Goal: Transaction & Acquisition: Purchase product/service

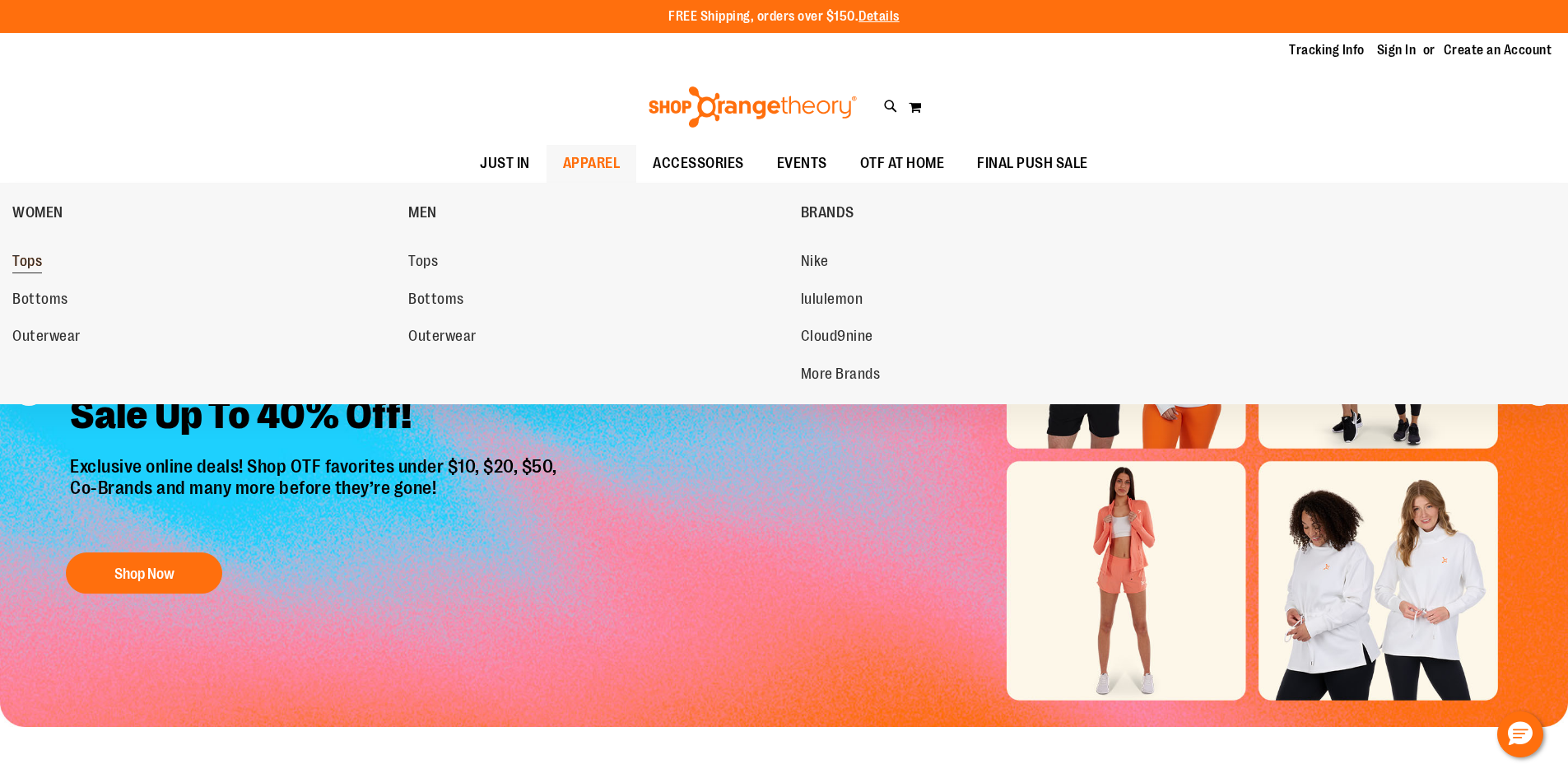
click at [34, 257] on span "Tops" at bounding box center [27, 262] width 30 height 21
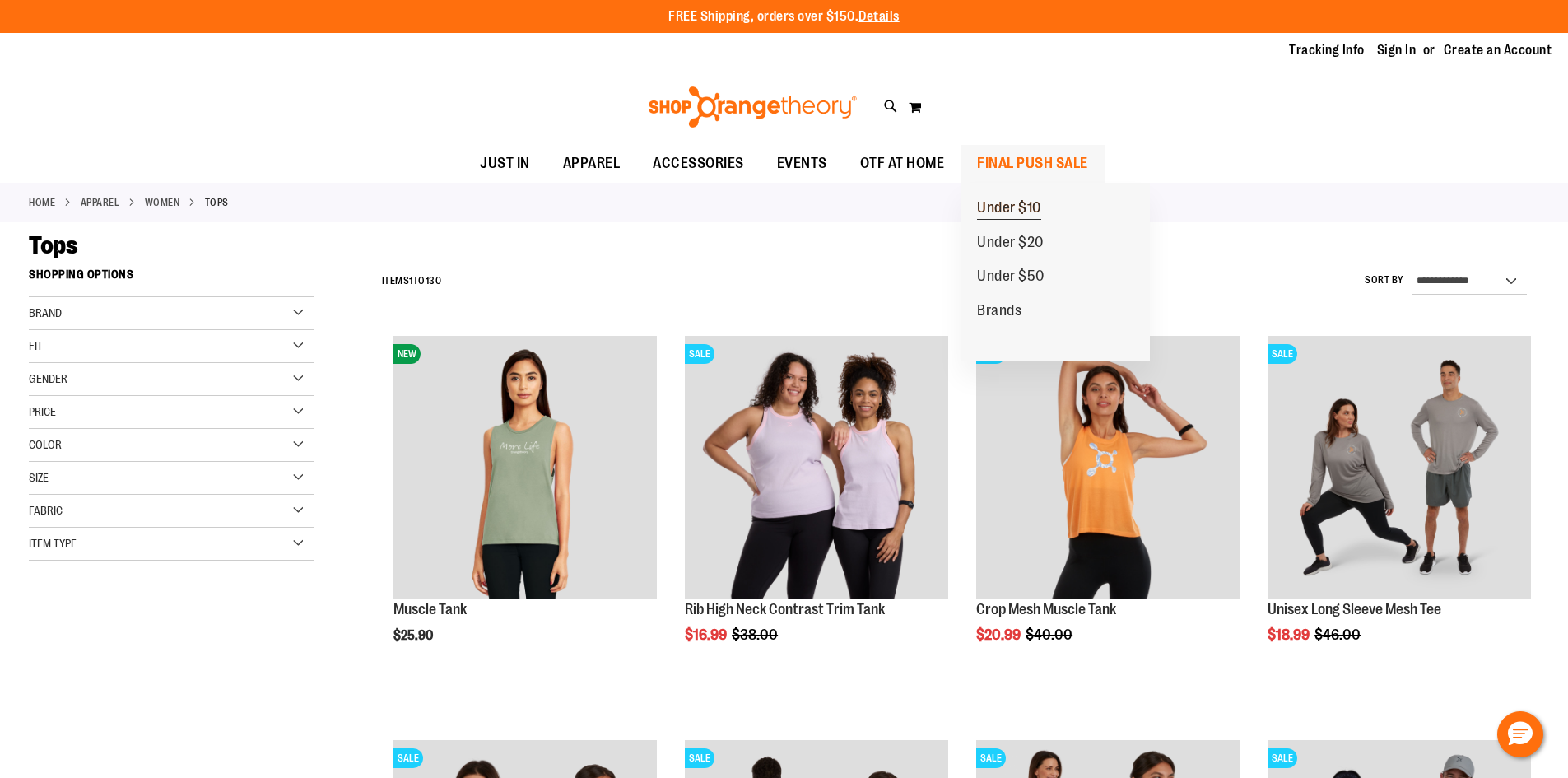
click at [1024, 209] on span "Under $10" at bounding box center [1009, 209] width 64 height 21
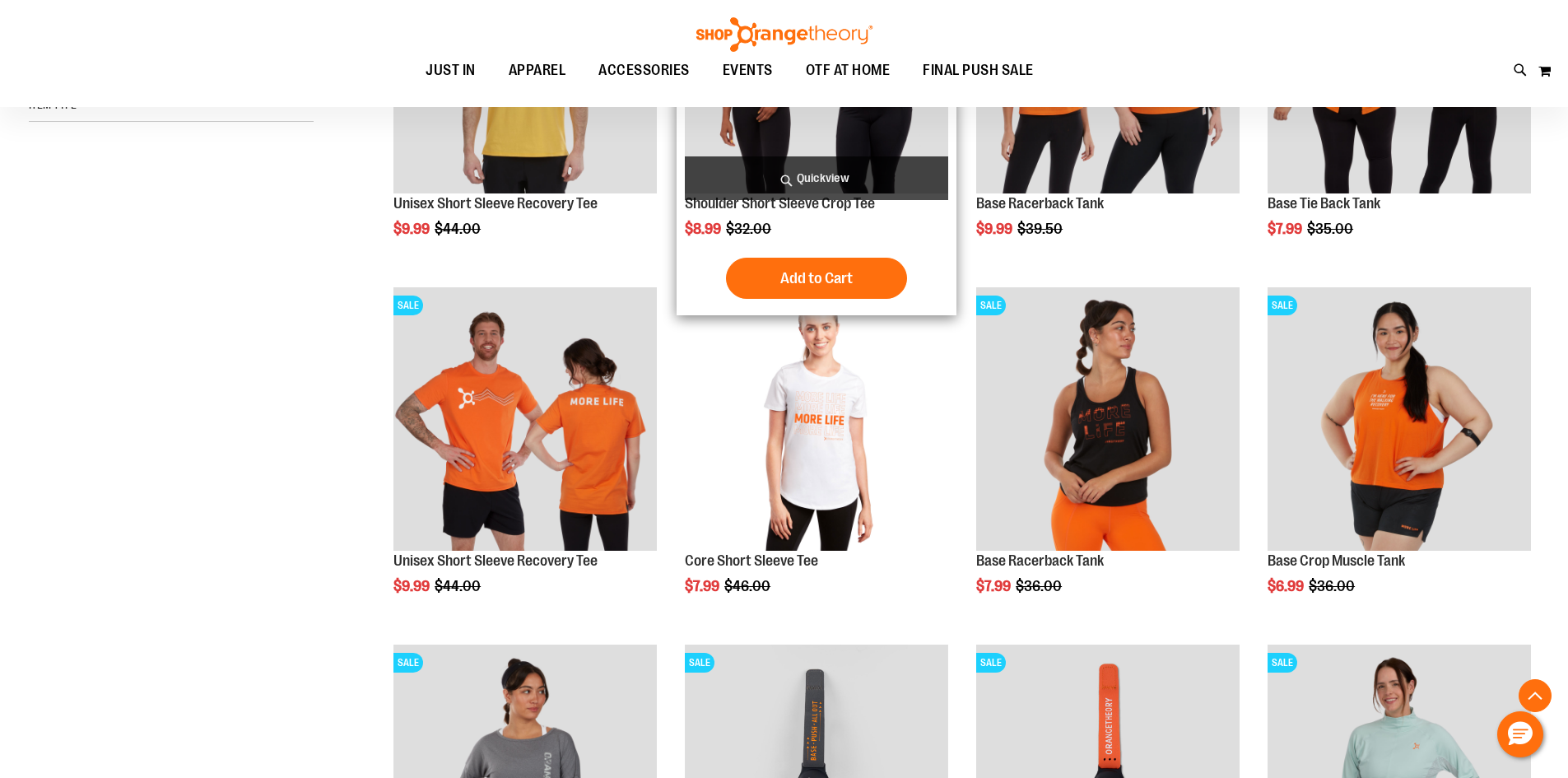
scroll to position [411, 0]
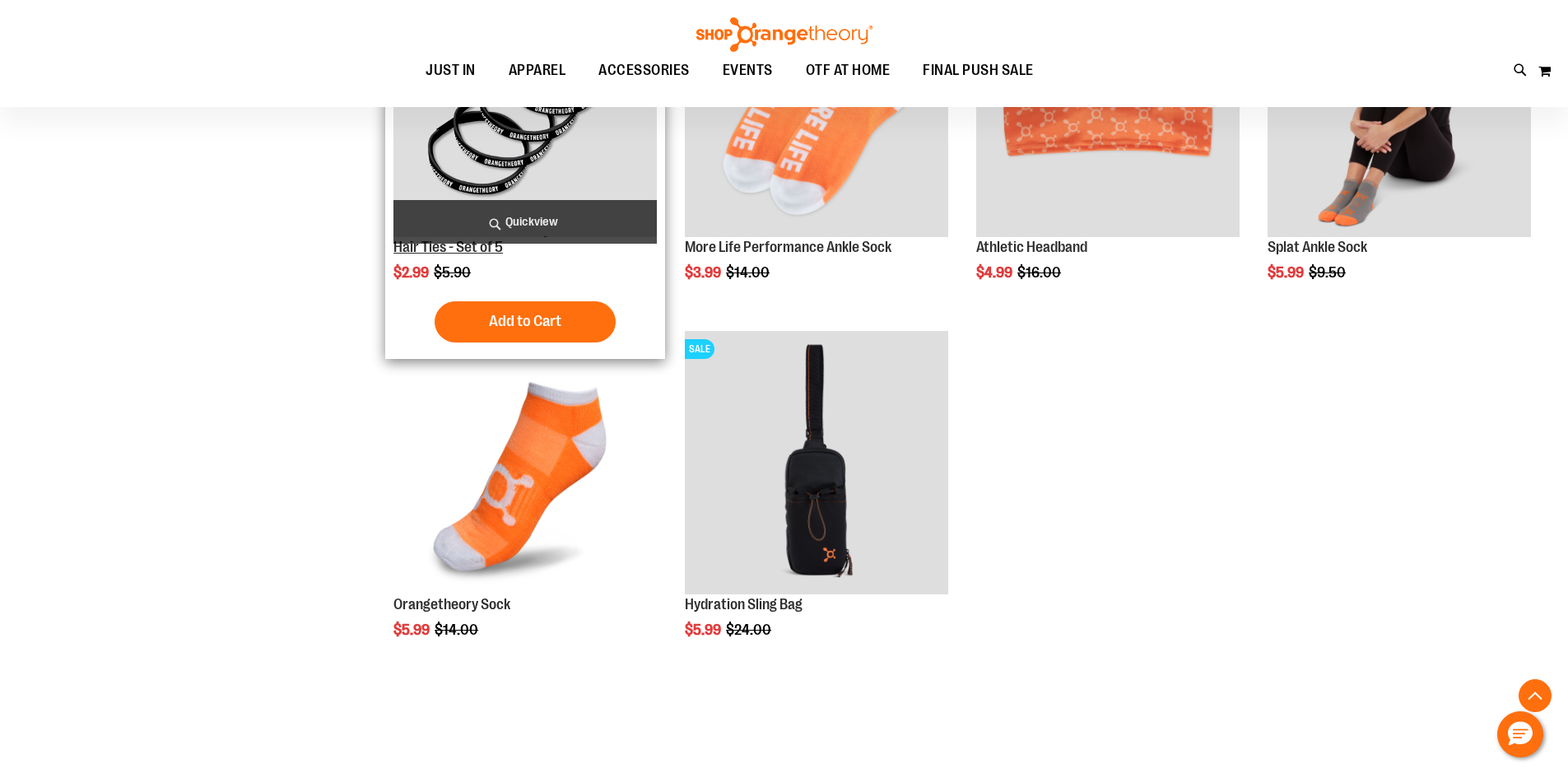
scroll to position [1172, 0]
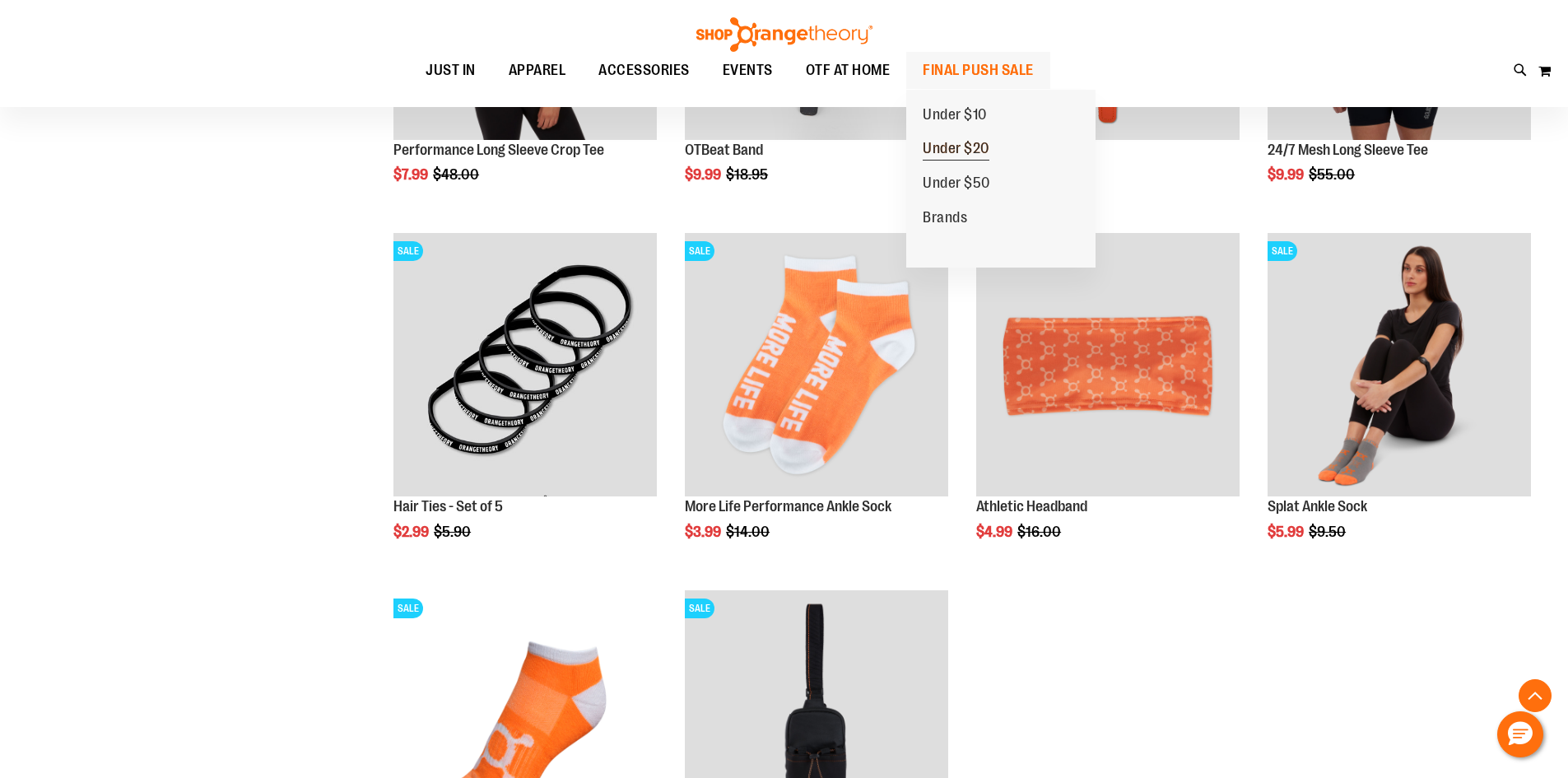
click at [975, 142] on span "Under $20" at bounding box center [956, 150] width 66 height 21
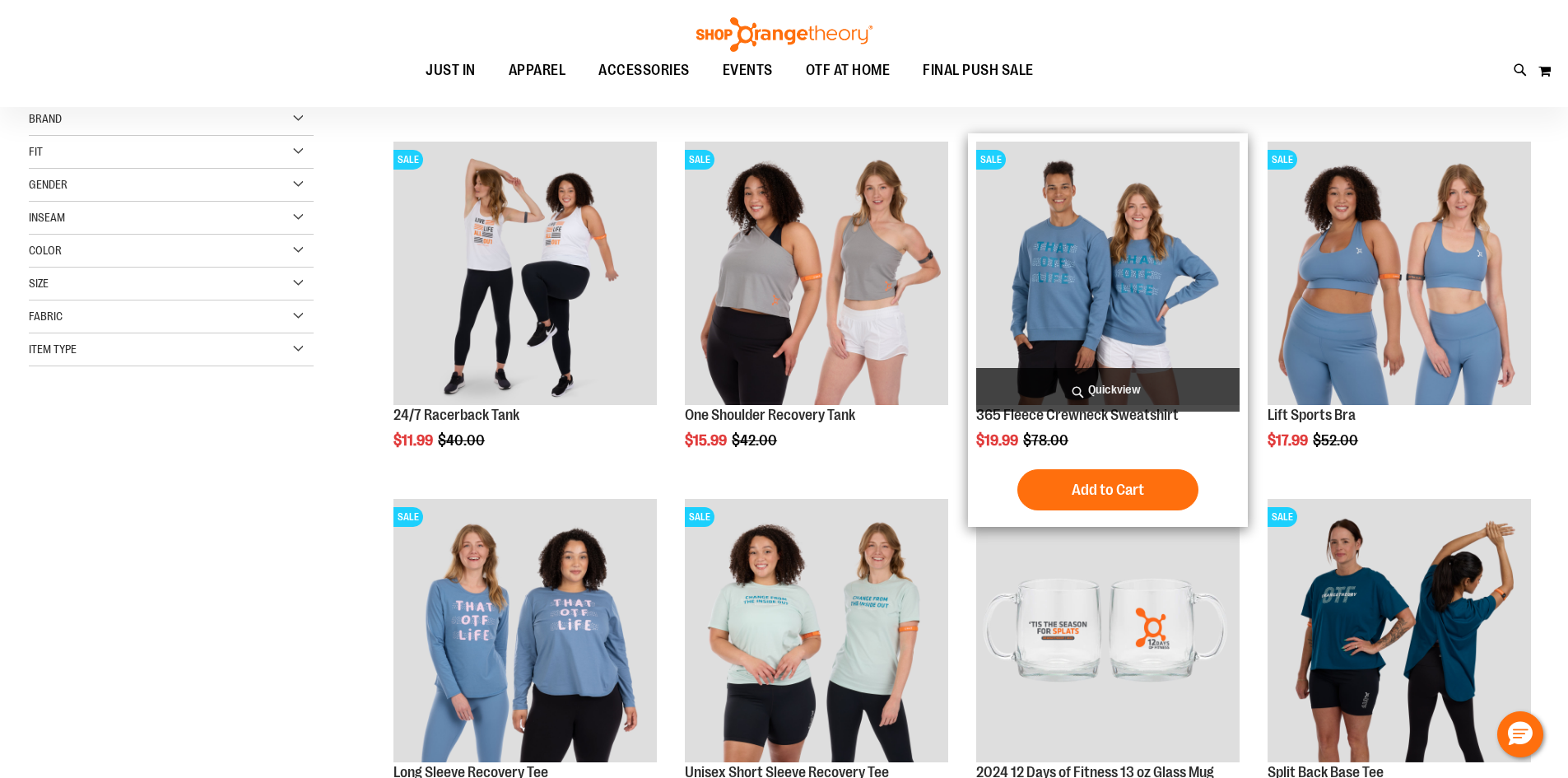
scroll to position [246, 0]
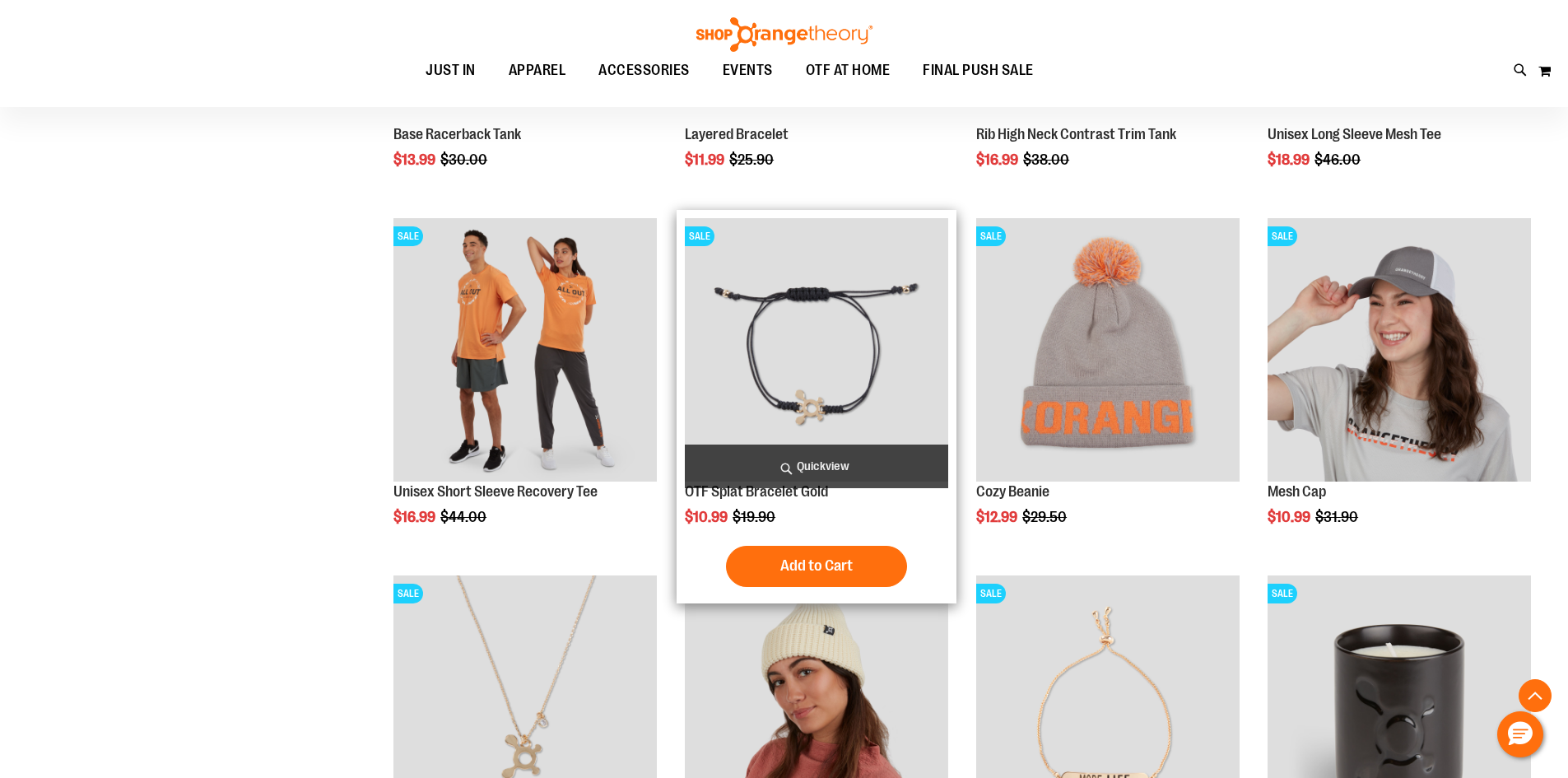
scroll to position [1809, 0]
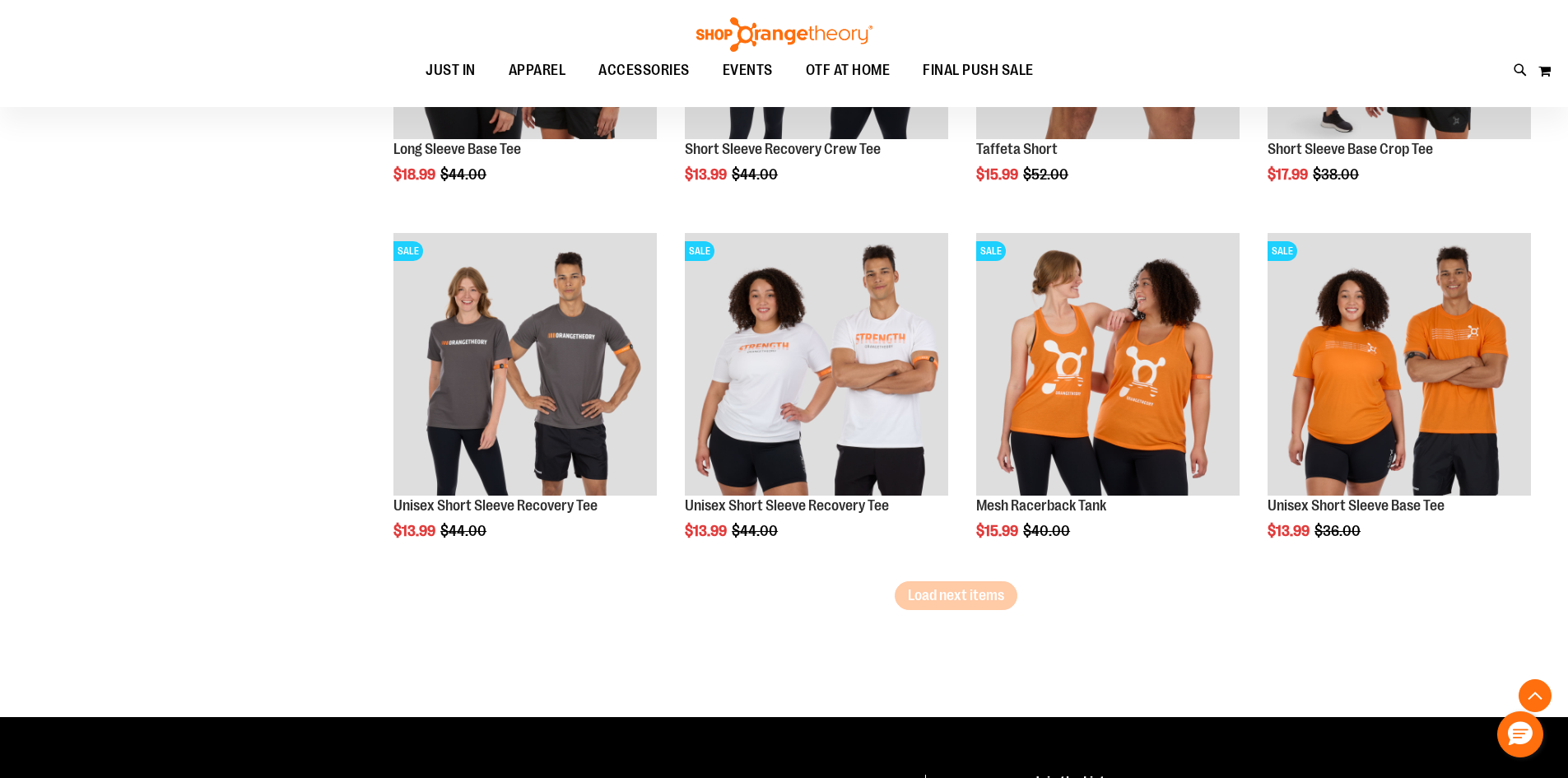
scroll to position [2962, 0]
